Goal: Communication & Community: Answer question/provide support

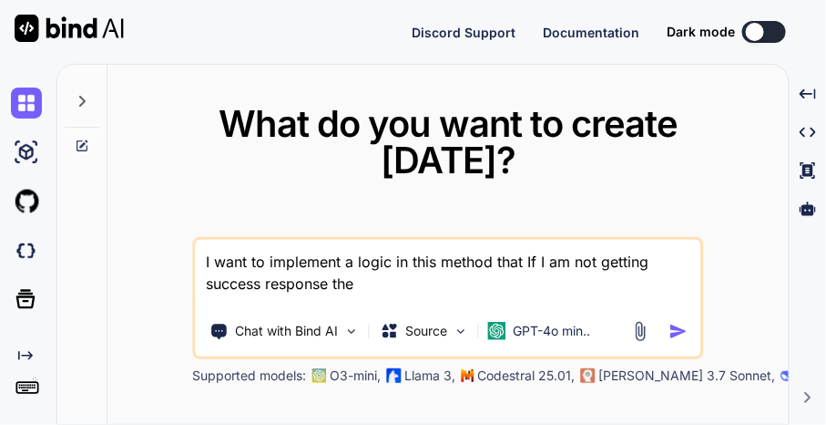
type textarea "x"
click at [339, 287] on textarea "I want to implement a logic in this method that If I am not getting success res…" at bounding box center [448, 273] width 506 height 67
type textarea "x"
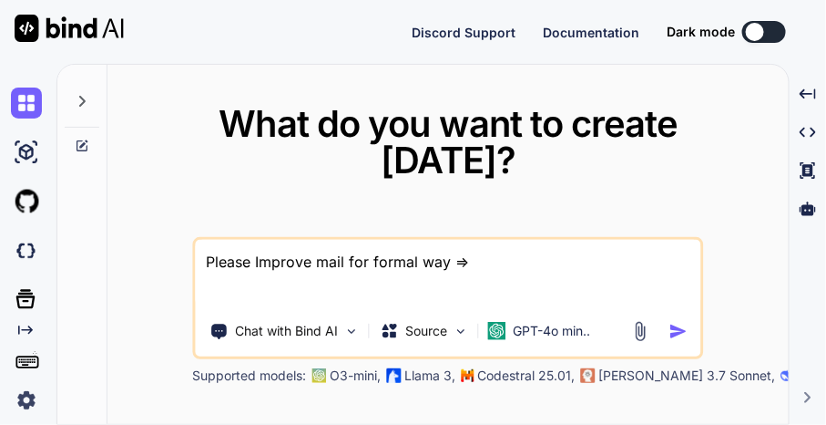
paste textarea "Hi [PERSON_NAME], Here is the Updated QR for demo and dev Environment kindly pl…"
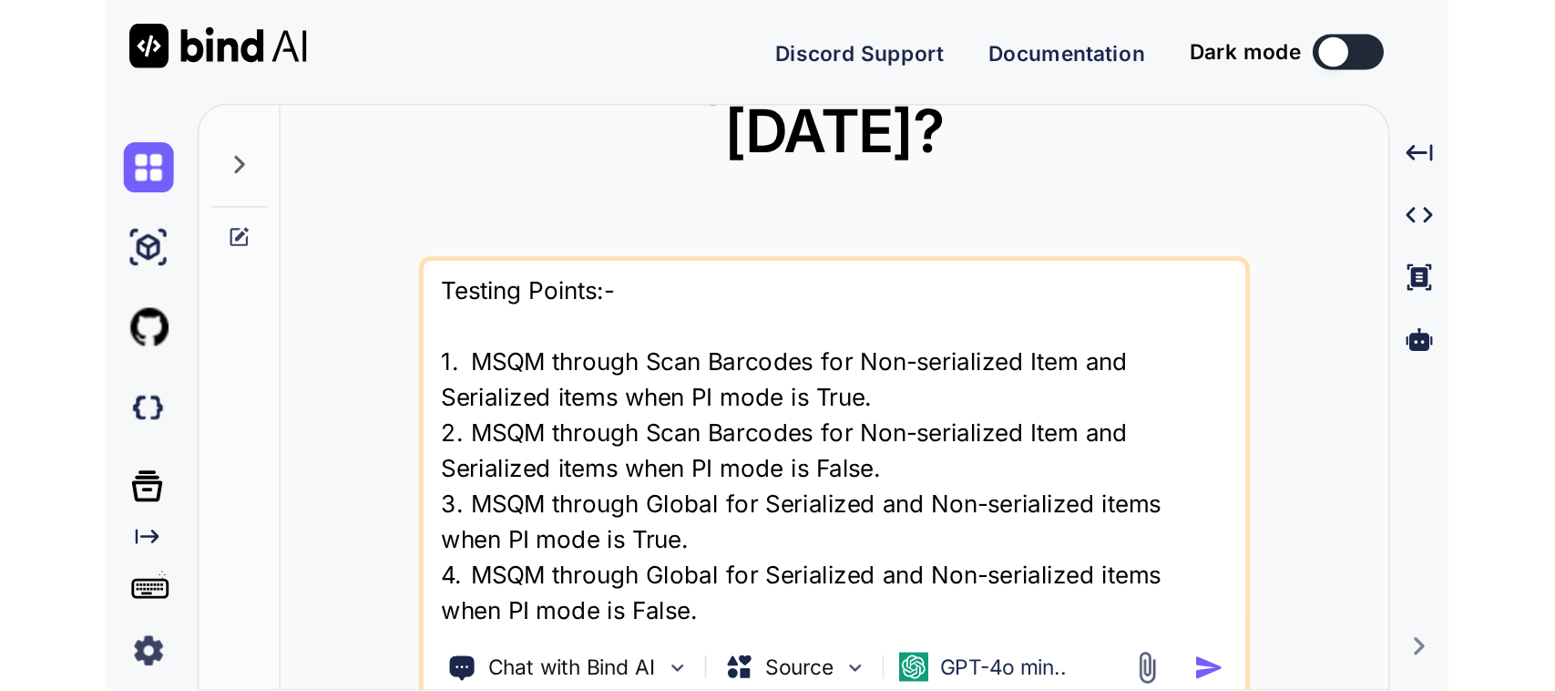
scroll to position [69, 0]
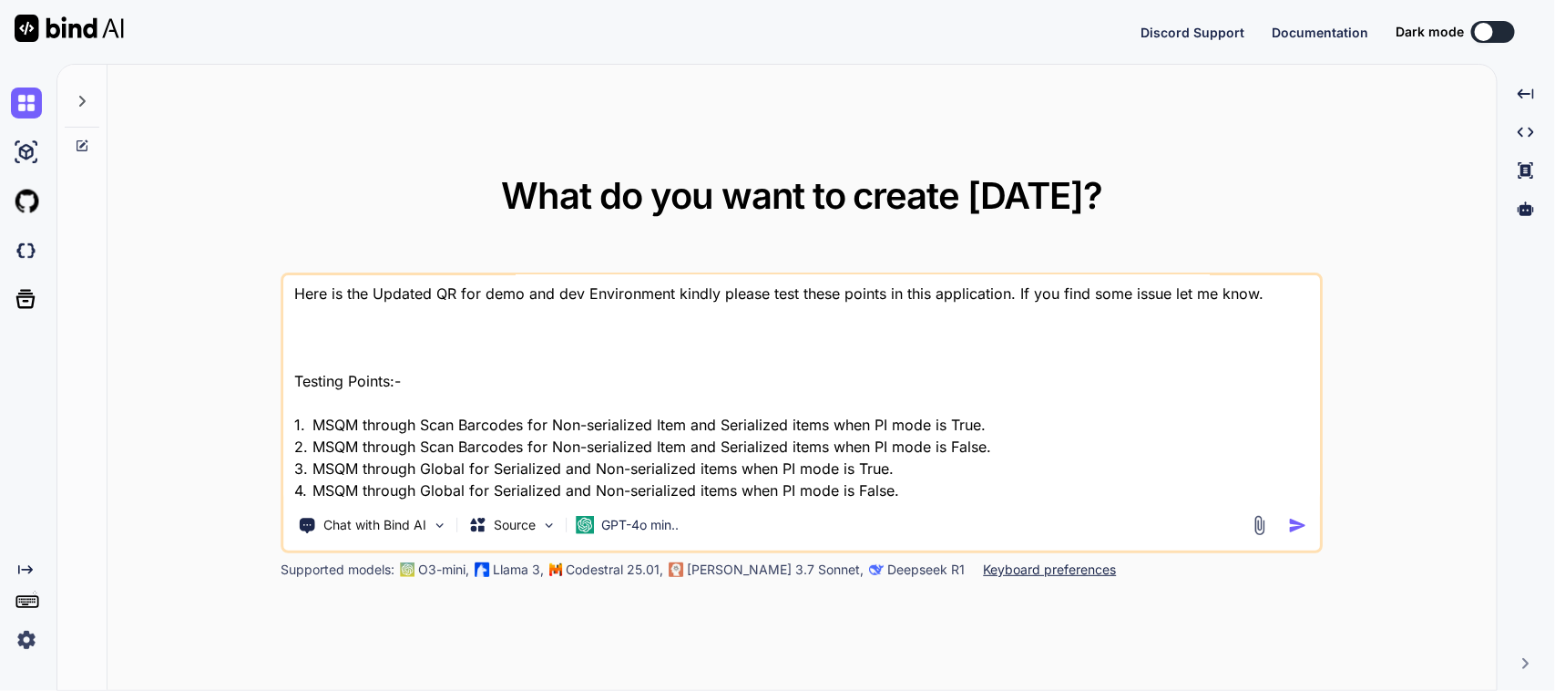
type textarea "Please Improve mail for formal way => Hi [PERSON_NAME], Here is the Updated QR …"
click at [826, 424] on img "button" at bounding box center [1297, 525] width 19 height 19
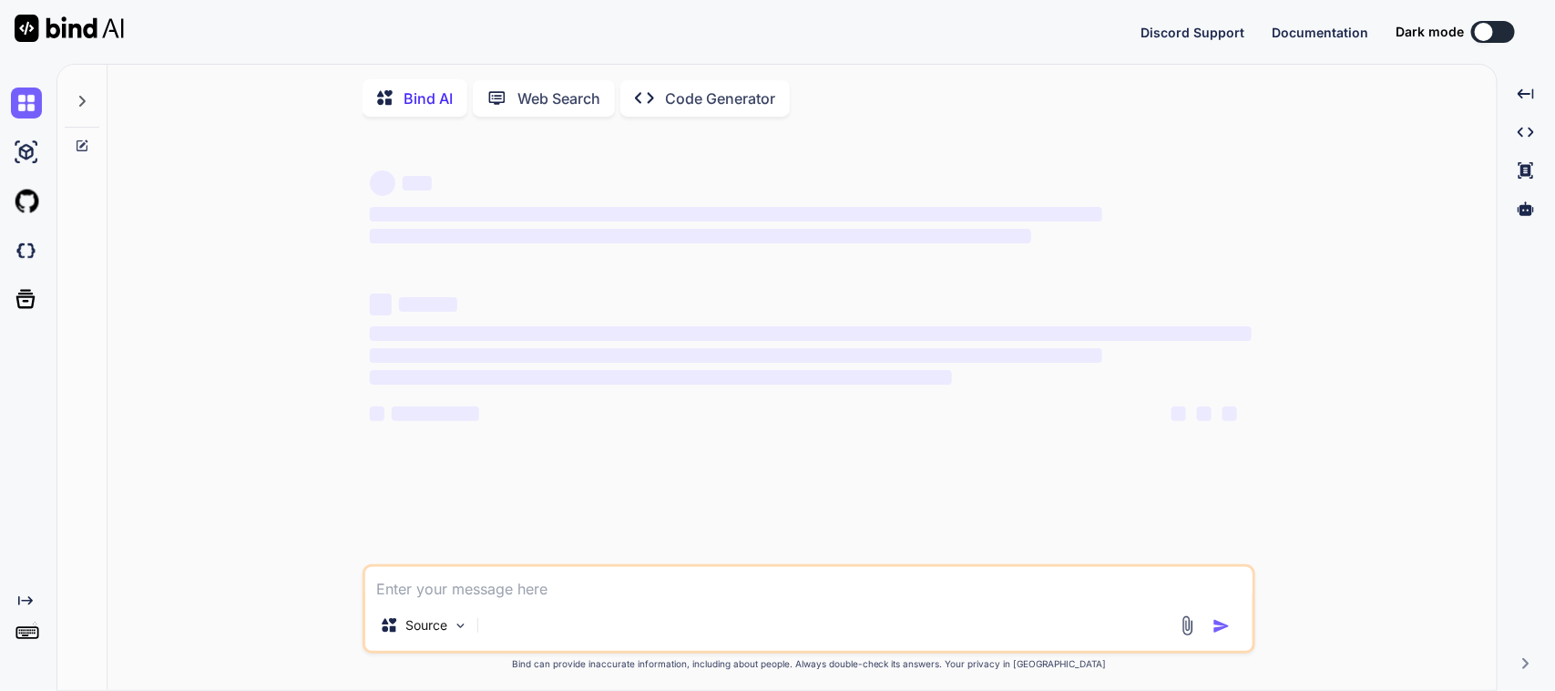
type textarea "x"
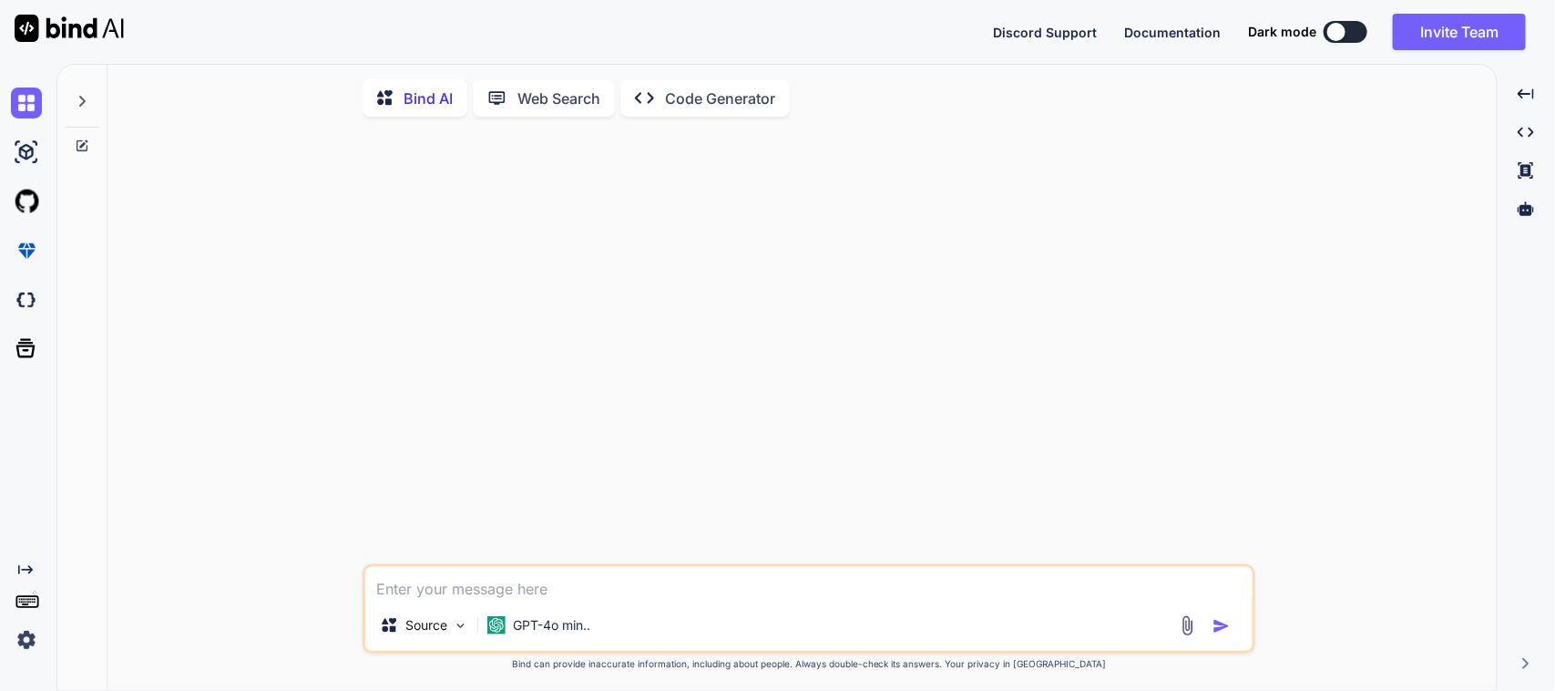
type textarea "x"
click at [565, 593] on textarea at bounding box center [809, 583] width 888 height 33
type textarea "P"
type textarea "x"
type textarea "Pl"
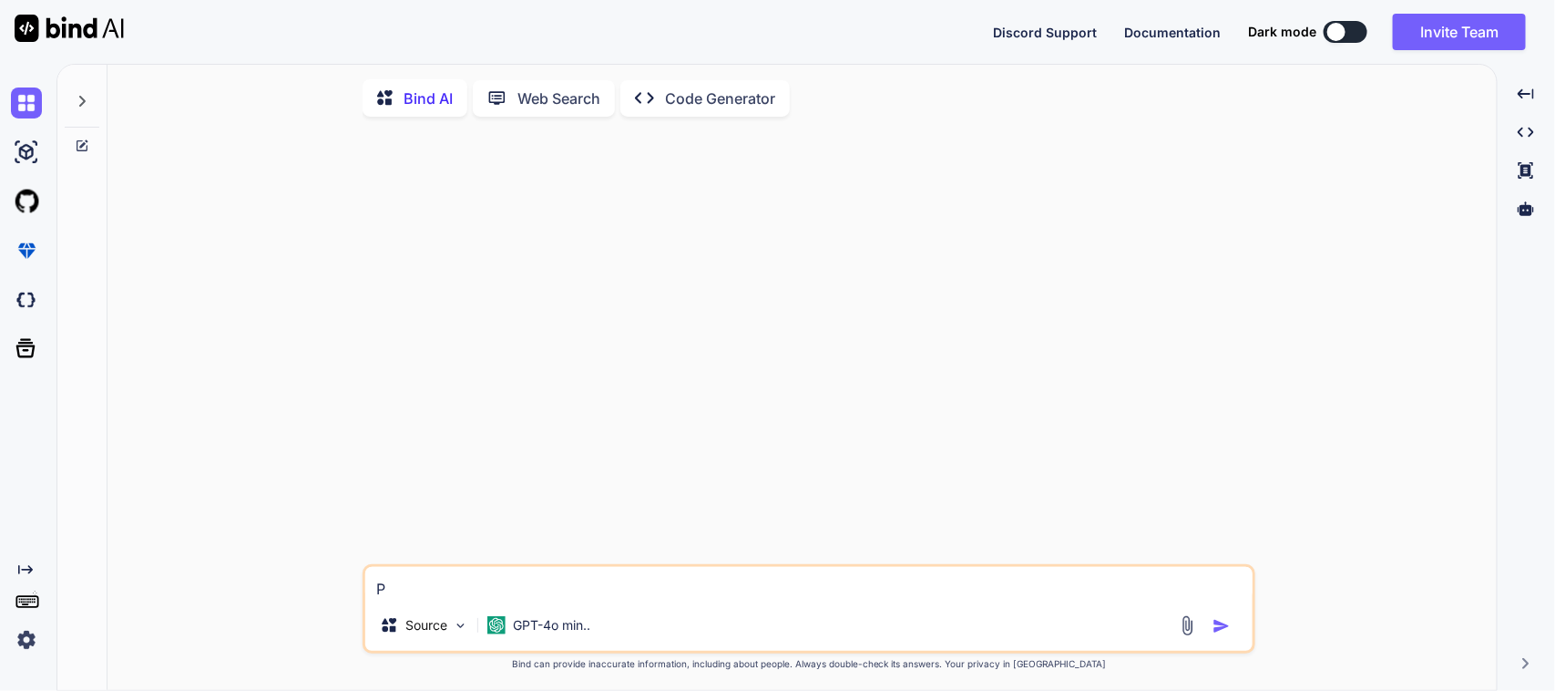
type textarea "x"
type textarea "Ple"
type textarea "x"
type textarea "Plea"
type textarea "x"
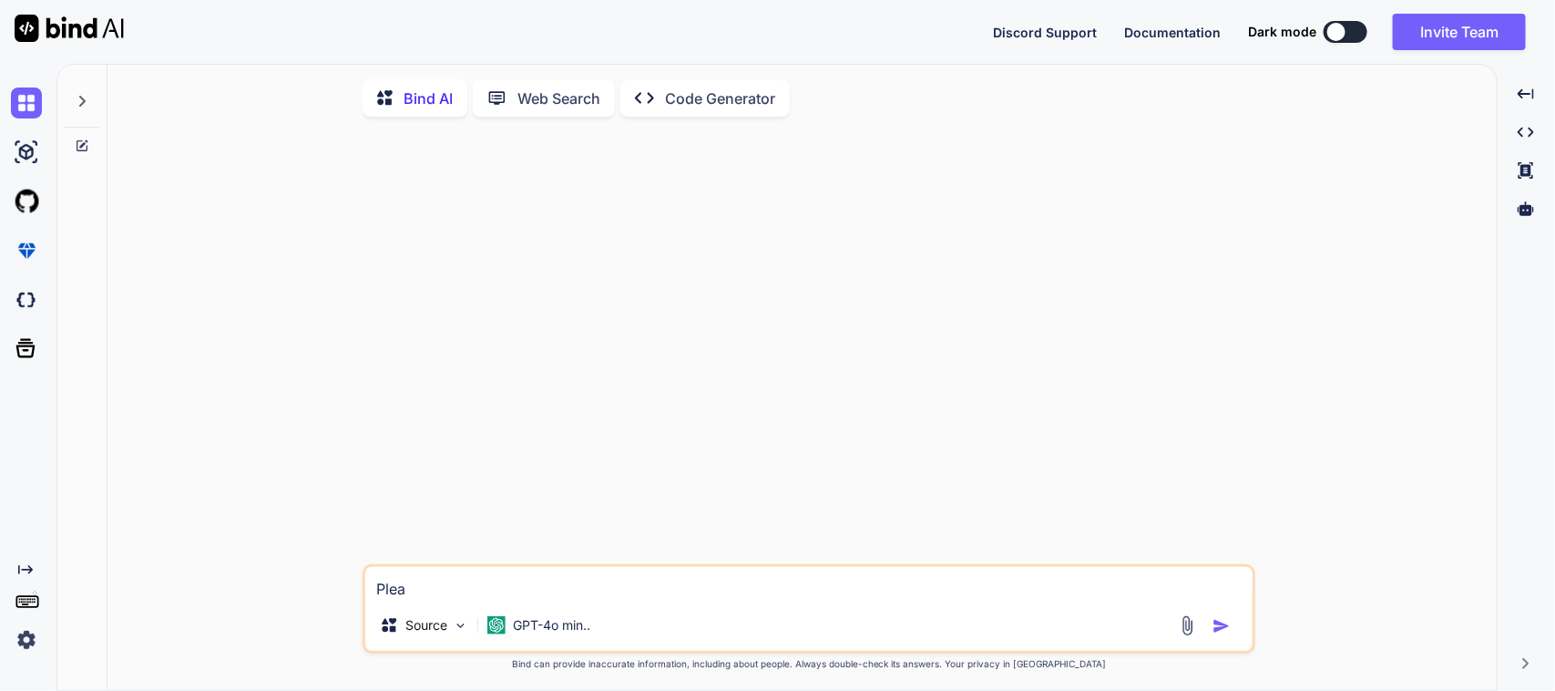
type textarea "Pleas"
type textarea "x"
type textarea "Please"
type textarea "x"
type textarea "Please"
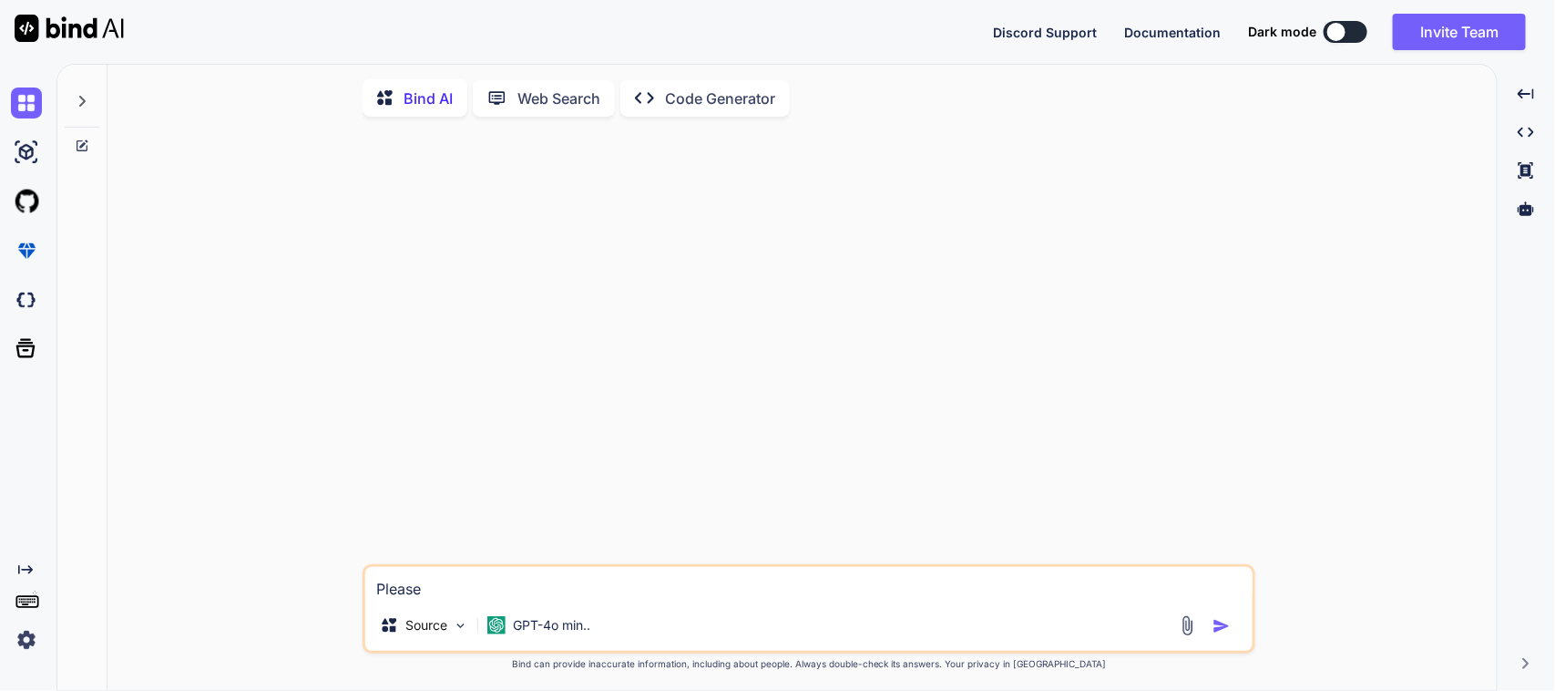
type textarea "x"
paste textarea "Hi Dipak, Here is the Updated QR for demo and dev Environment kindly please tes…"
type textarea "Please Improve this mail in formal way => Hi Dipak, Here is the Updated QR for …"
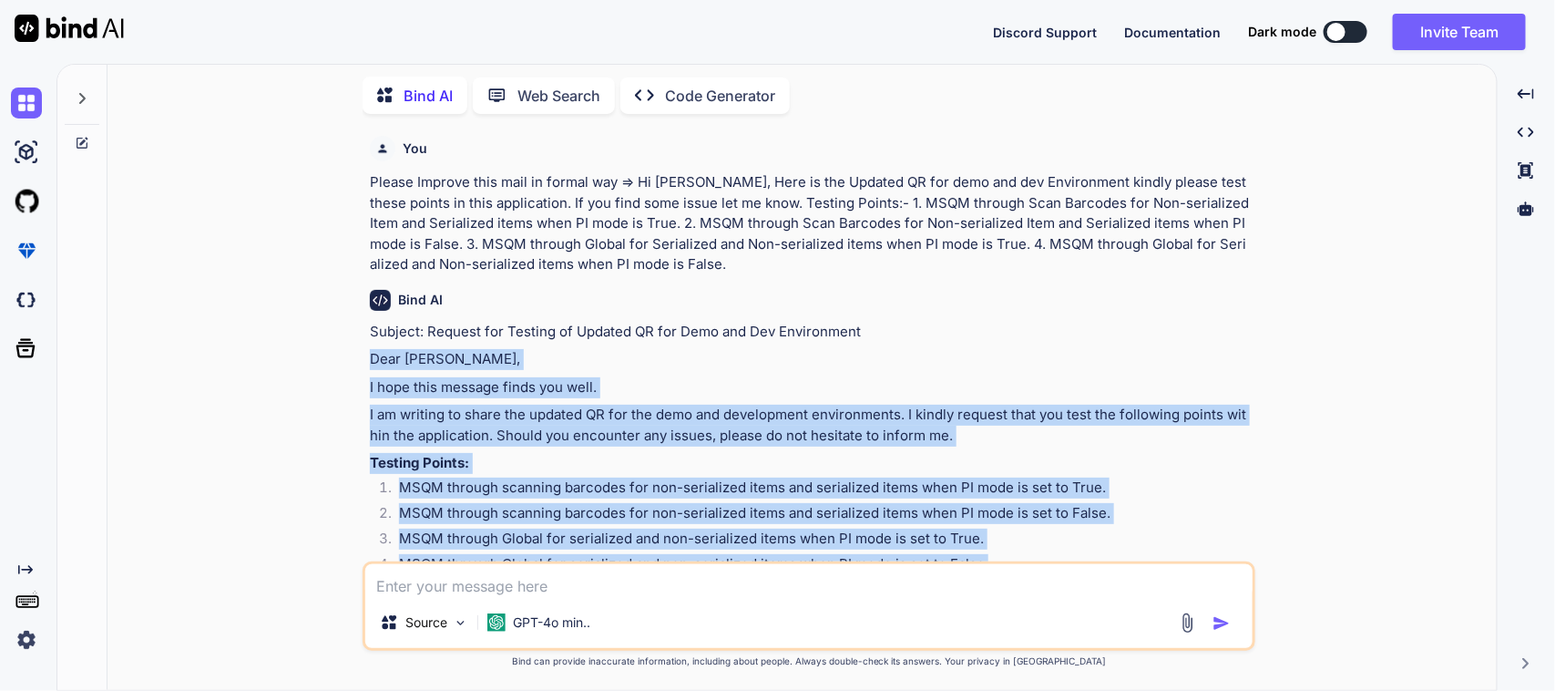
drag, startPoint x: 1003, startPoint y: 335, endPoint x: 347, endPoint y: 353, distance: 656.3
click at [347, 353] on div "You Please Improve this mail in formal way => Hi Dipak, Here is the Updated QR …" at bounding box center [809, 408] width 1375 height 561
copy div "Dear Dipak, I hope this message finds you well. I am writing to share the updat…"
click at [648, 342] on div "Subject: Request for Testing of Updated QR for Demo and Dev Environment Dear Di…" at bounding box center [811, 523] width 882 height 403
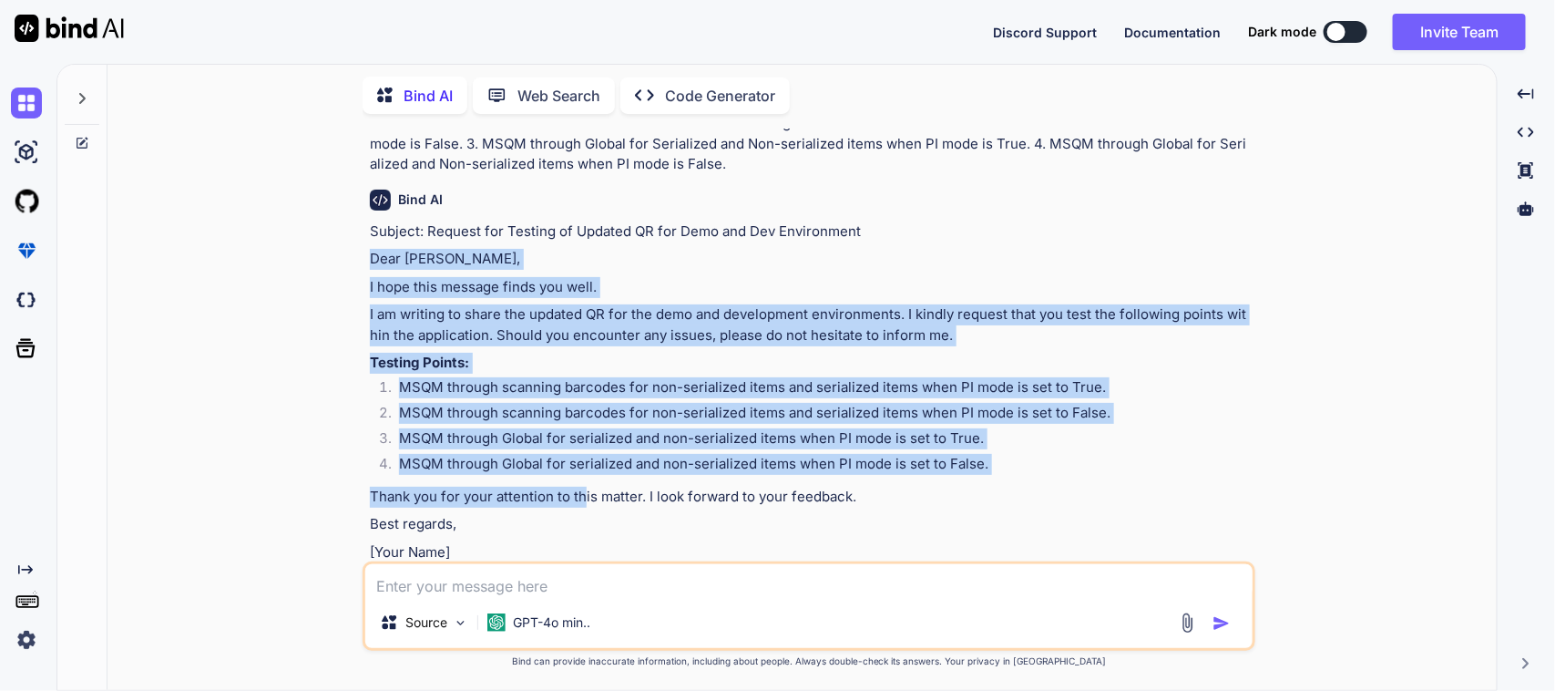
scroll to position [114, 0]
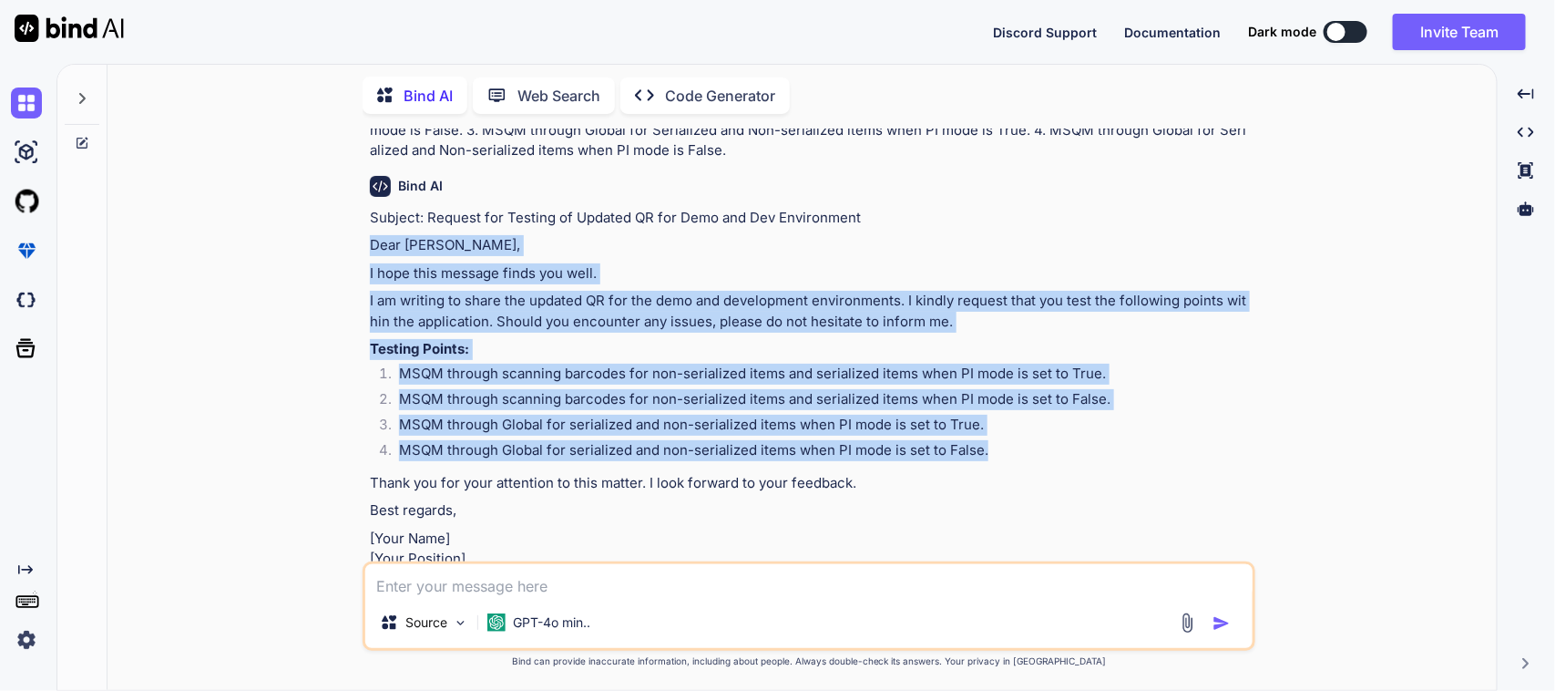
drag, startPoint x: 365, startPoint y: 361, endPoint x: 1022, endPoint y: 439, distance: 660.8
click at [1022, 439] on div "You Please Improve this mail in formal way => Hi Dipak, Here is the Updated QR …" at bounding box center [809, 408] width 893 height 561
copy div "Dear Dipak, I hope this message finds you well. I am writing to share the updat…"
